Goal: Find specific page/section: Find specific page/section

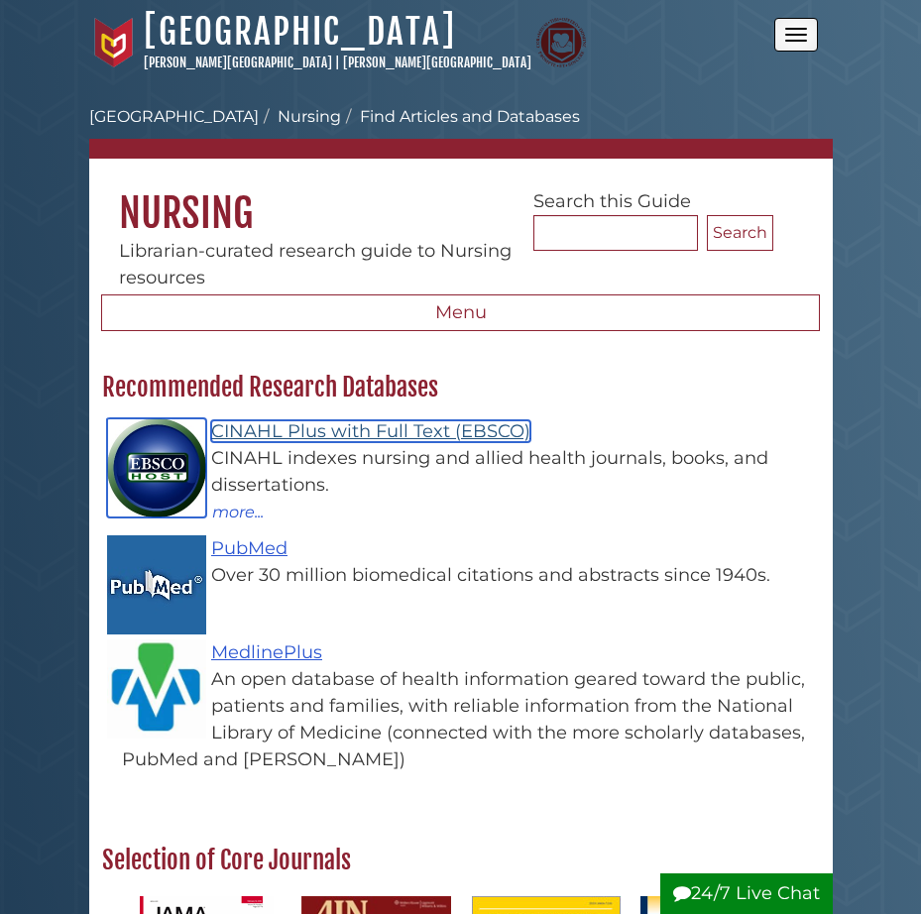
click at [368, 425] on link "CINAHL Plus with Full Text (EBSCO)" at bounding box center [370, 431] width 319 height 22
click at [358, 435] on link "CINAHL Plus with Full Text (EBSCO)" at bounding box center [370, 431] width 319 height 22
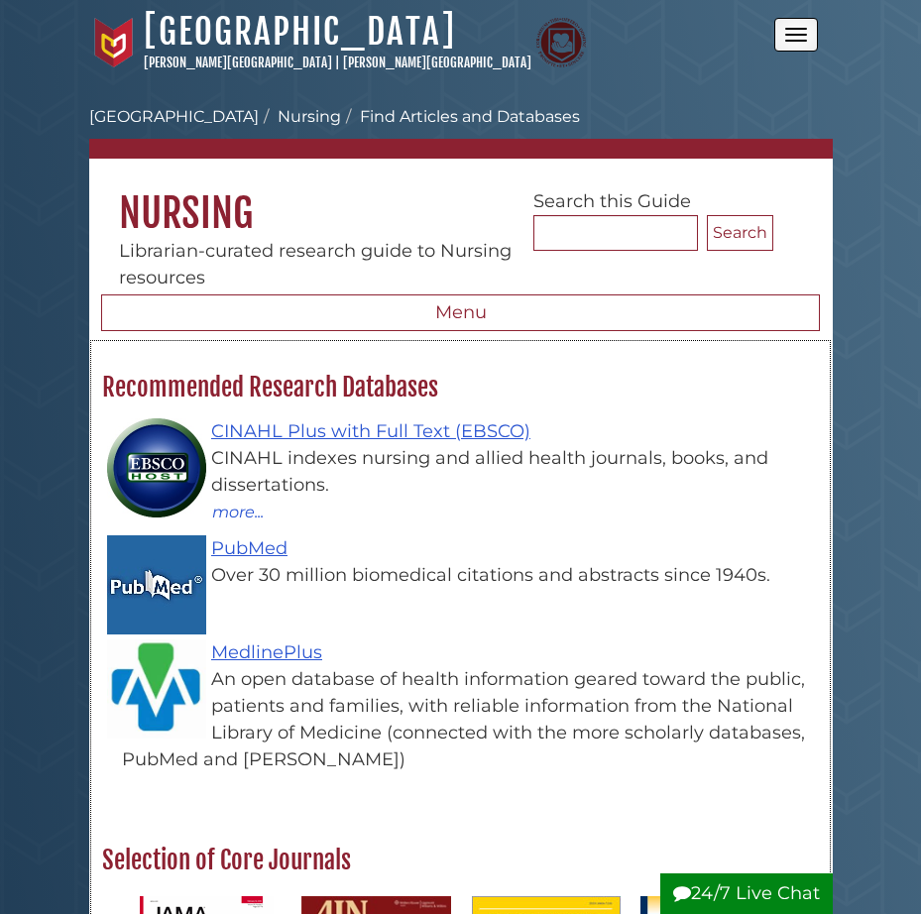
click at [279, 443] on div "CINAHL Plus with Full Text (EBSCO) CINAHL indexes nursing and allied health jou…" at bounding box center [470, 471] width 697 height 106
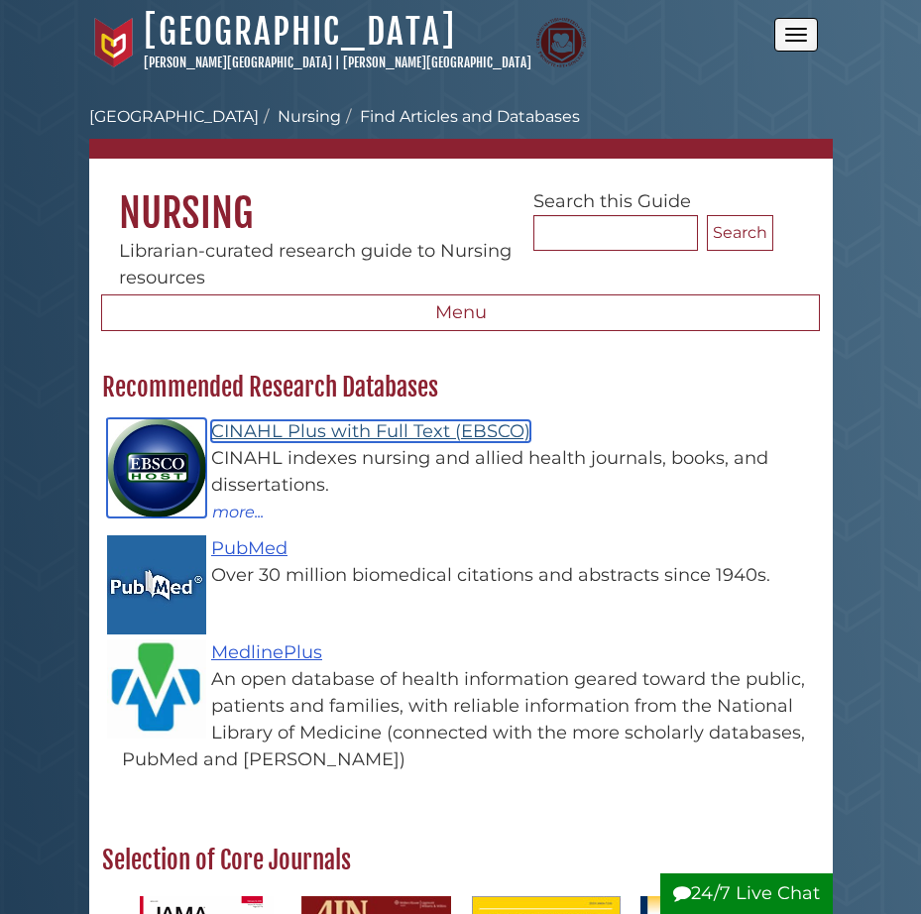
click at [278, 437] on link "CINAHL Plus with Full Text (EBSCO)" at bounding box center [370, 431] width 319 height 22
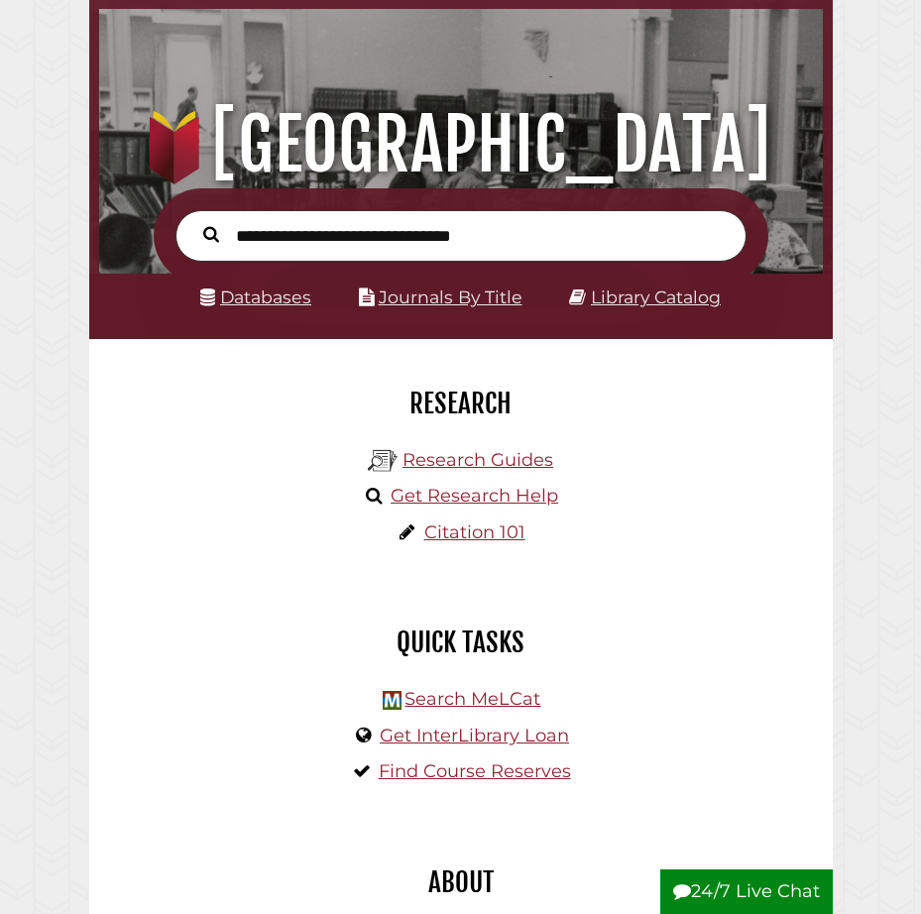
scroll to position [101, 0]
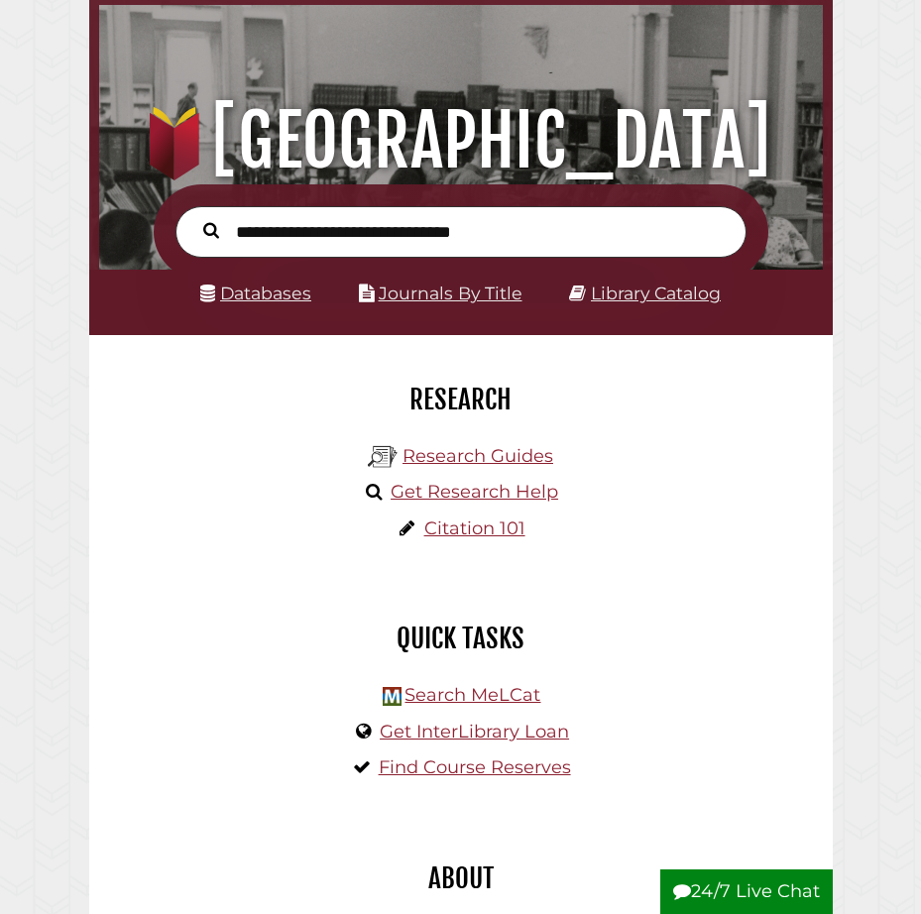
click at [766, 897] on button "24/7 Live Chat" at bounding box center [746, 892] width 172 height 46
